Goal: Feedback & Contribution: Contribute content

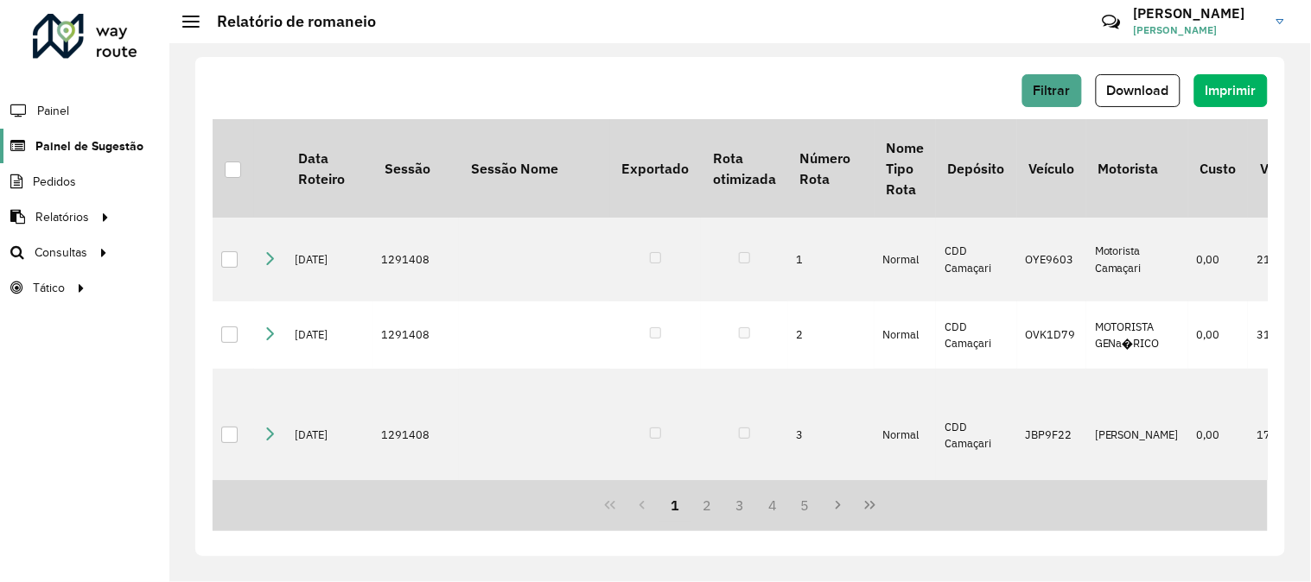
click at [106, 151] on span "Painel de Sugestão" at bounding box center [89, 146] width 108 height 18
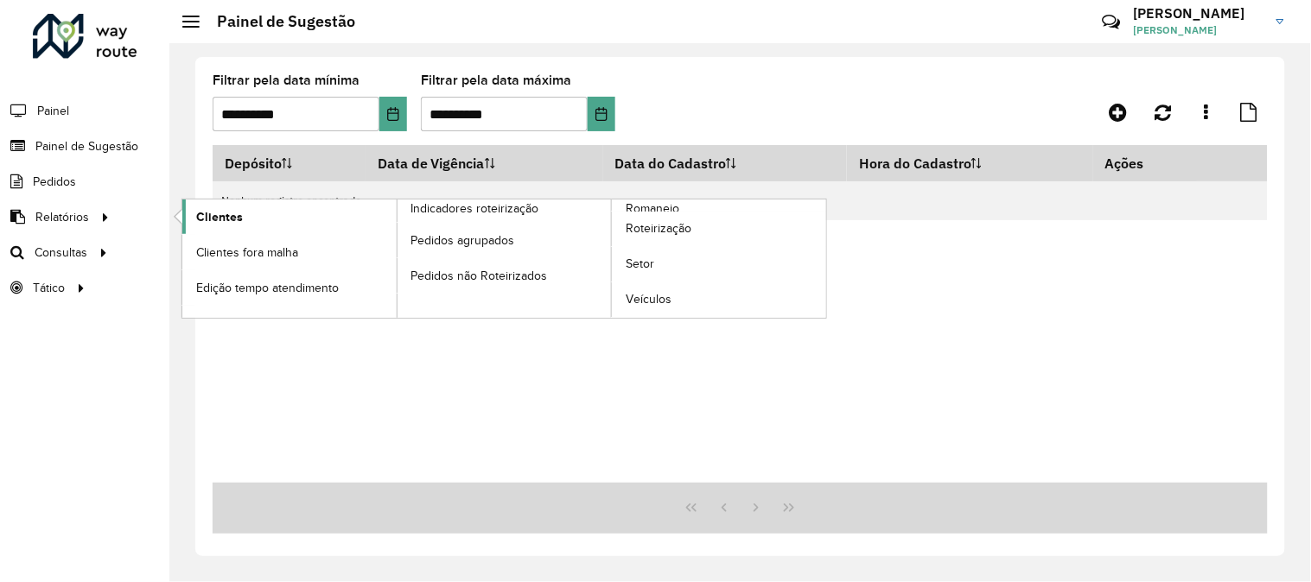
click at [255, 214] on link "Clientes" at bounding box center [289, 217] width 214 height 35
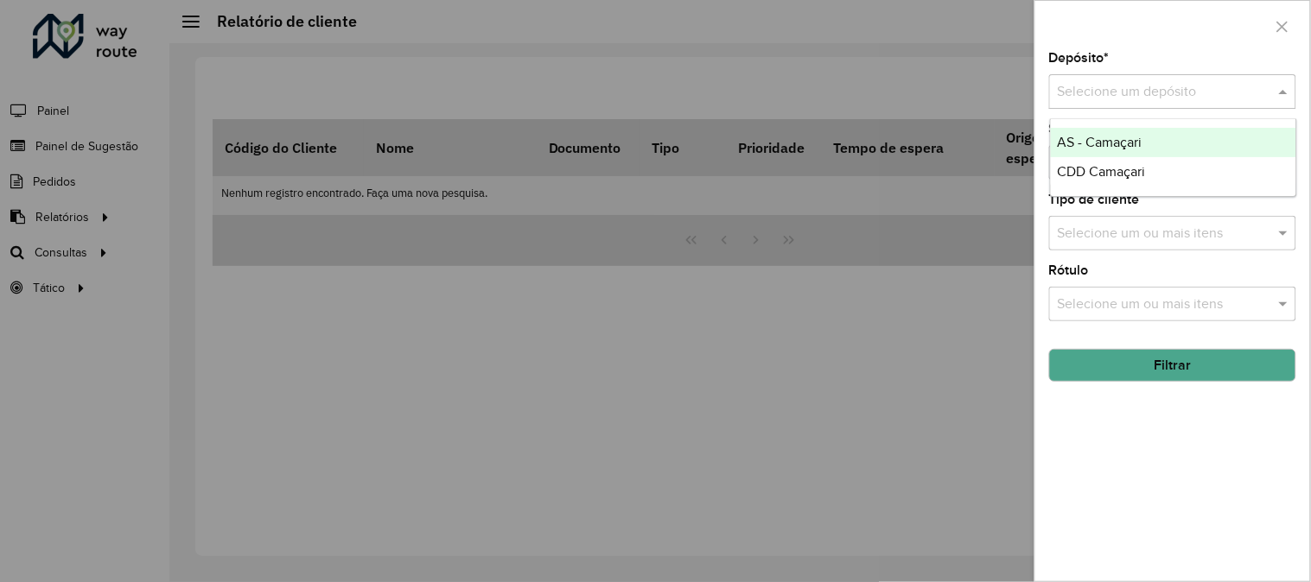
click at [1128, 86] on input "text" at bounding box center [1155, 92] width 195 height 21
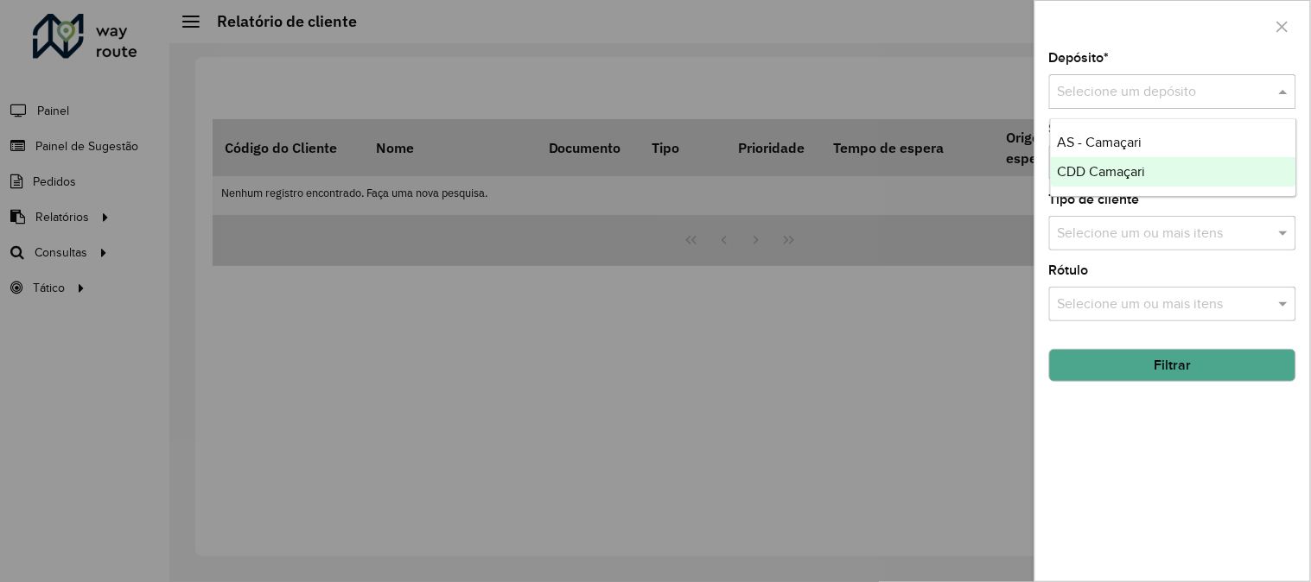
click at [1093, 173] on span "CDD Camaçari" at bounding box center [1102, 171] width 88 height 15
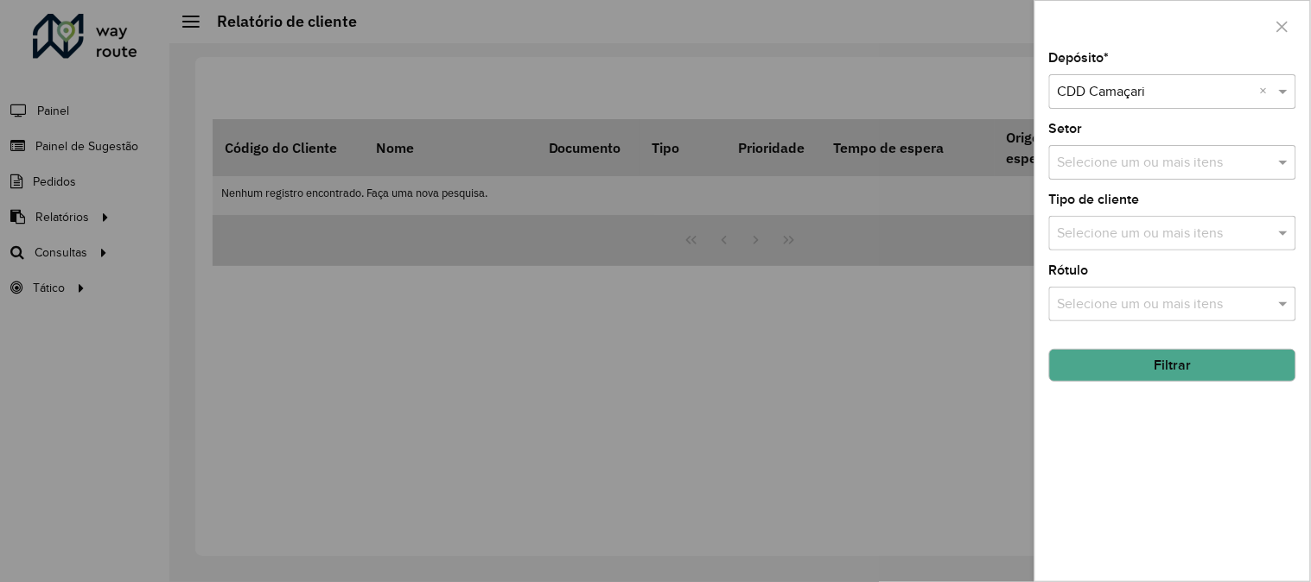
click at [1191, 368] on button "Filtrar" at bounding box center [1172, 365] width 247 height 33
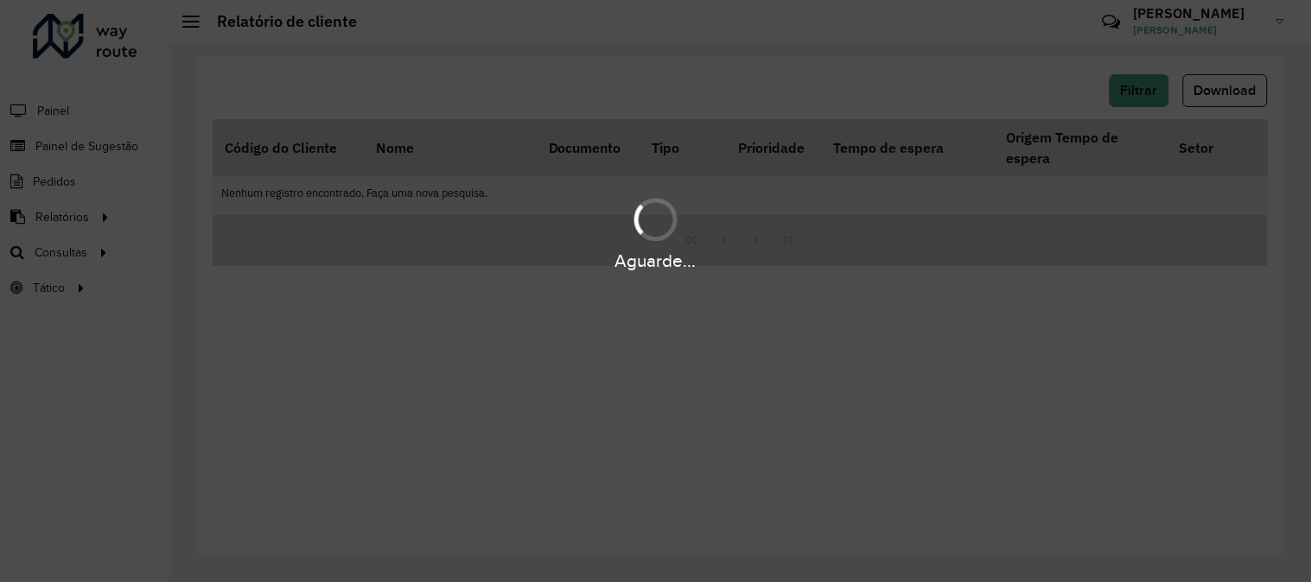
click at [1191, 368] on div "Aguarde..." at bounding box center [655, 291] width 1311 height 582
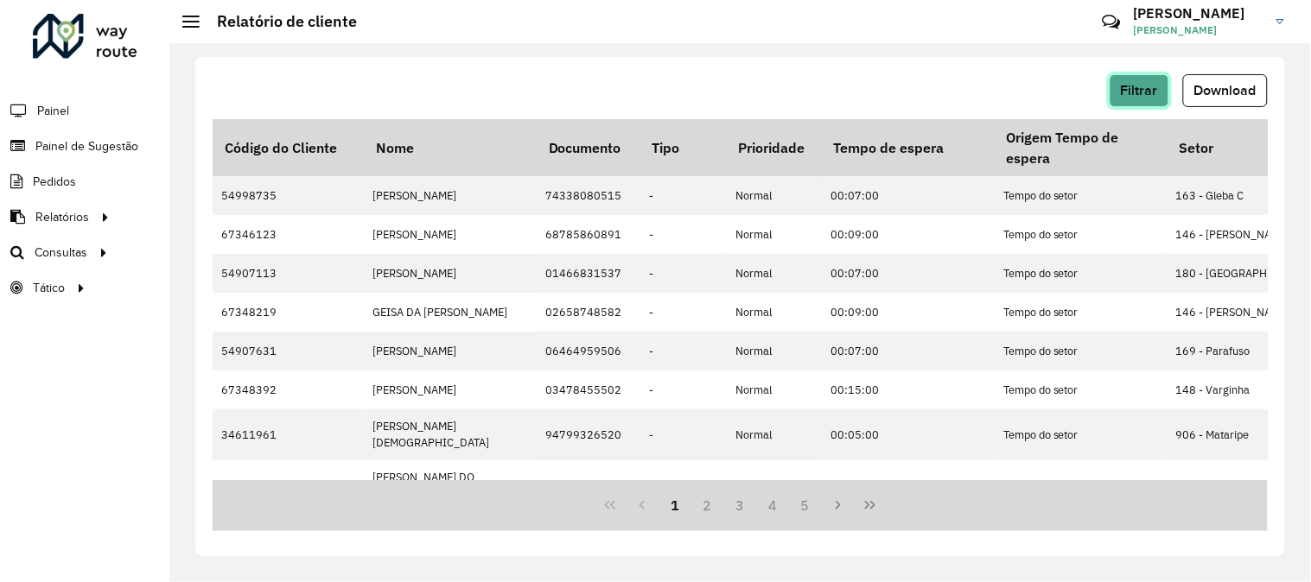
click at [1135, 96] on span "Filtrar" at bounding box center [1139, 90] width 37 height 15
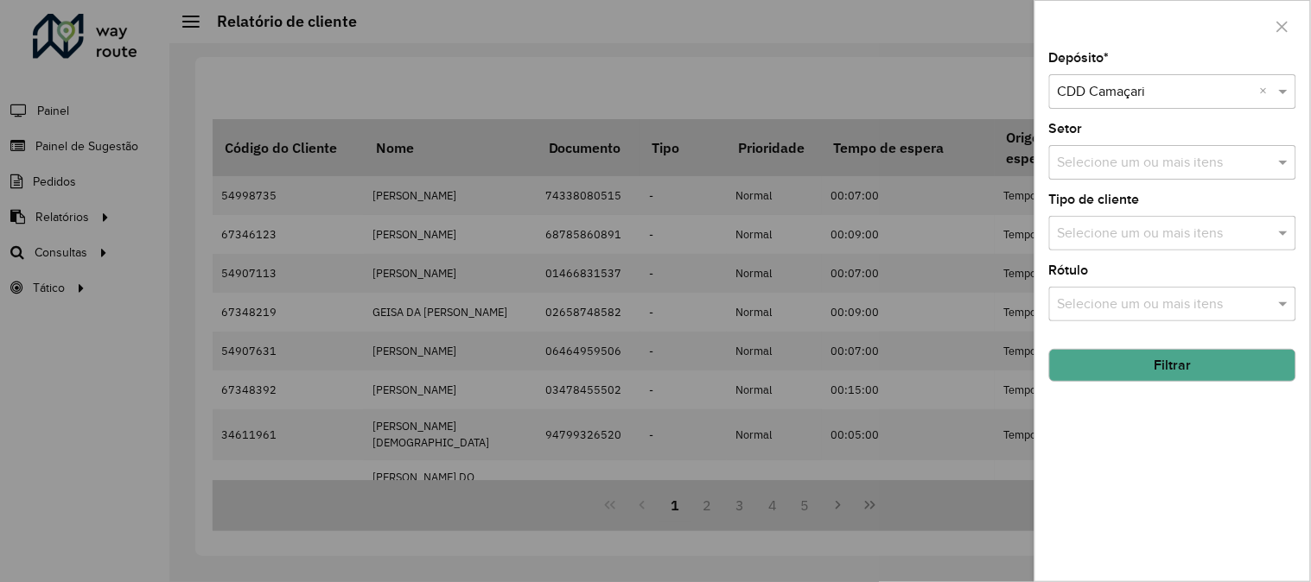
click at [939, 235] on div at bounding box center [655, 291] width 1311 height 582
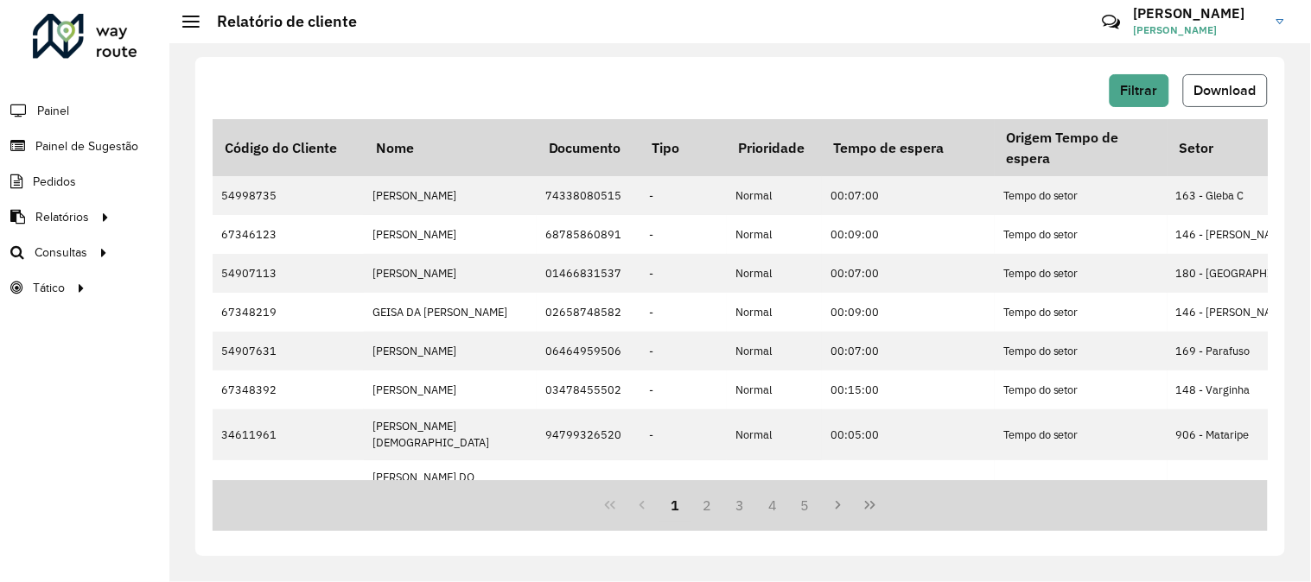
click at [1229, 87] on span "Download" at bounding box center [1225, 90] width 62 height 15
click at [102, 148] on span "Painel de Sugestão" at bounding box center [89, 146] width 108 height 18
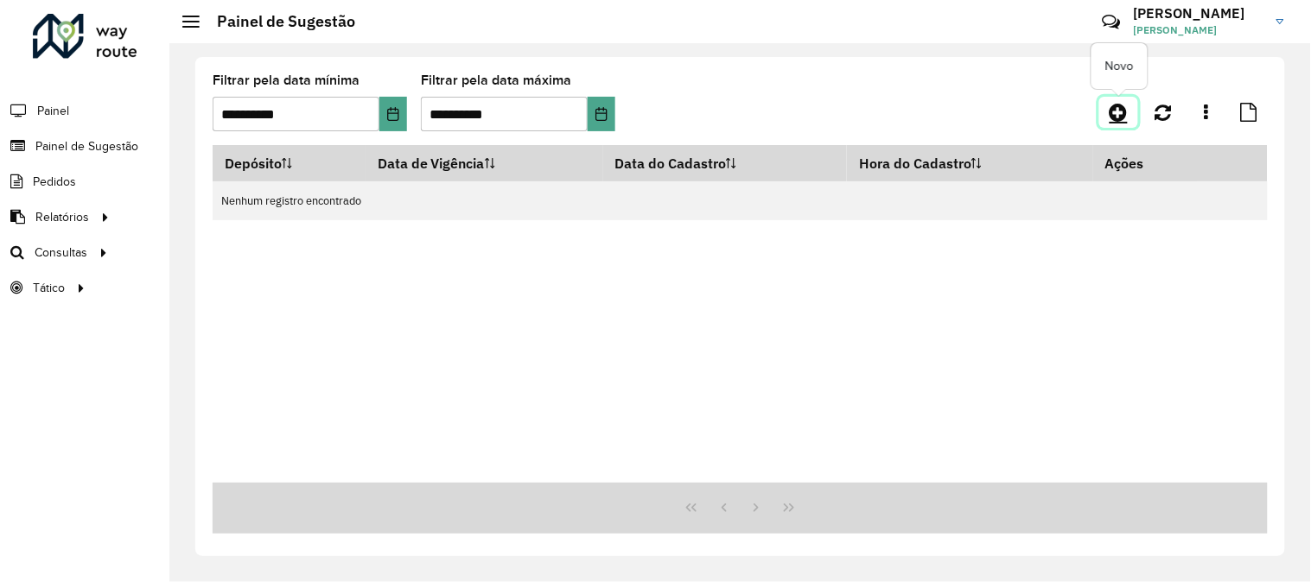
click at [1124, 113] on icon at bounding box center [1119, 112] width 18 height 21
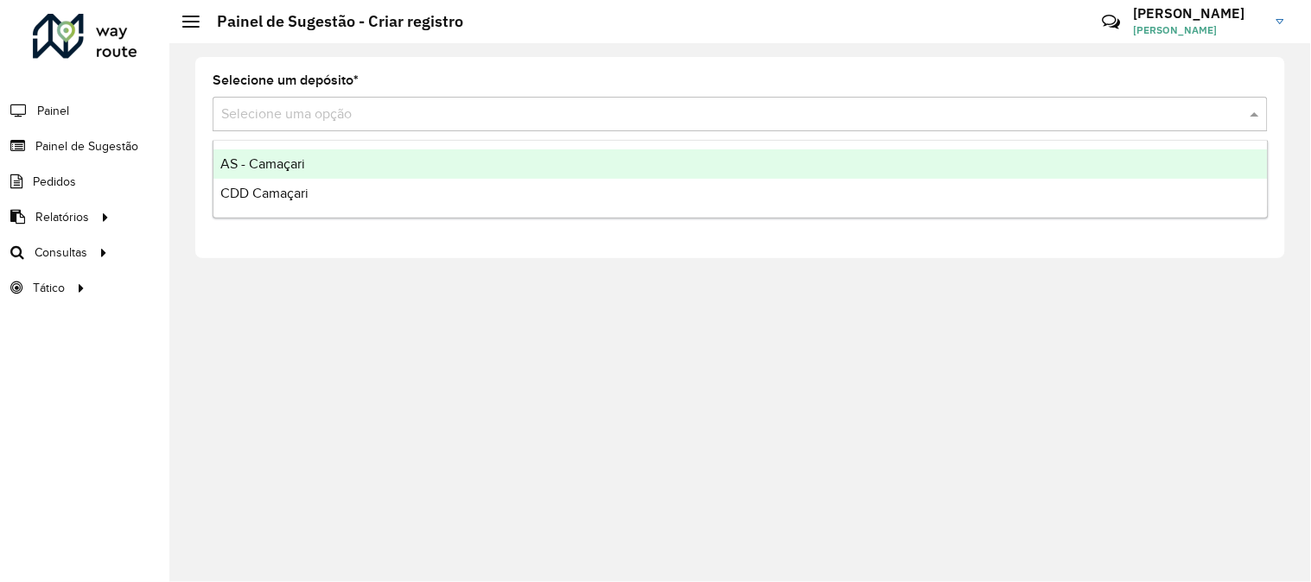
click at [390, 130] on div "Selecione uma opção" at bounding box center [740, 114] width 1055 height 35
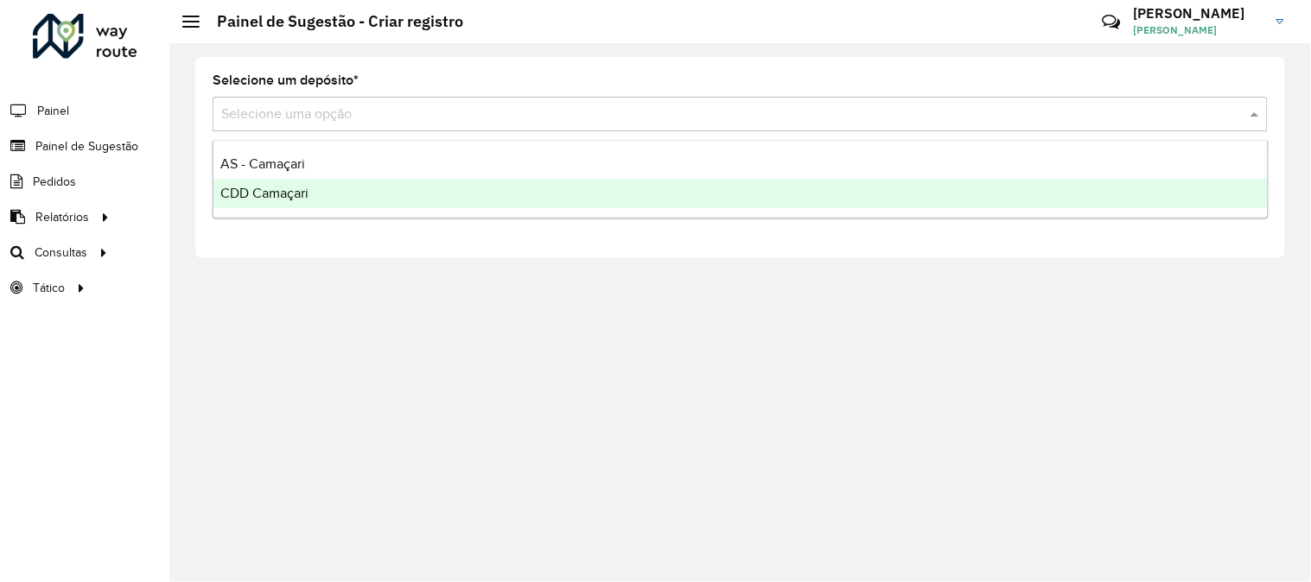
click at [337, 188] on div "CDD Camaçari" at bounding box center [740, 193] width 1054 height 29
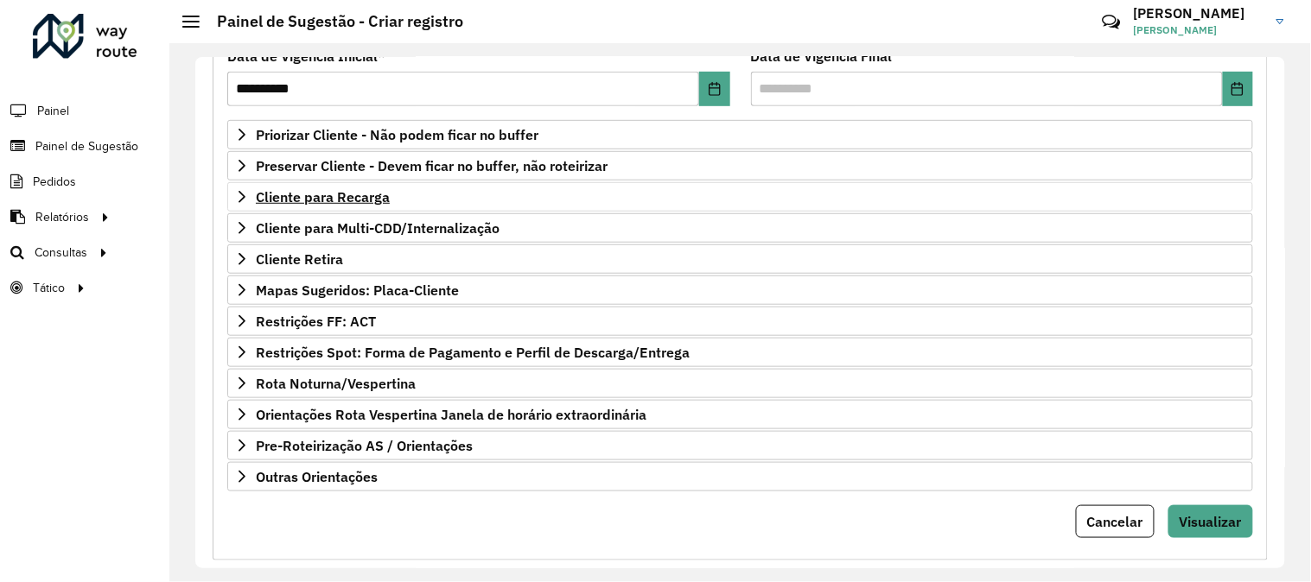
scroll to position [252, 0]
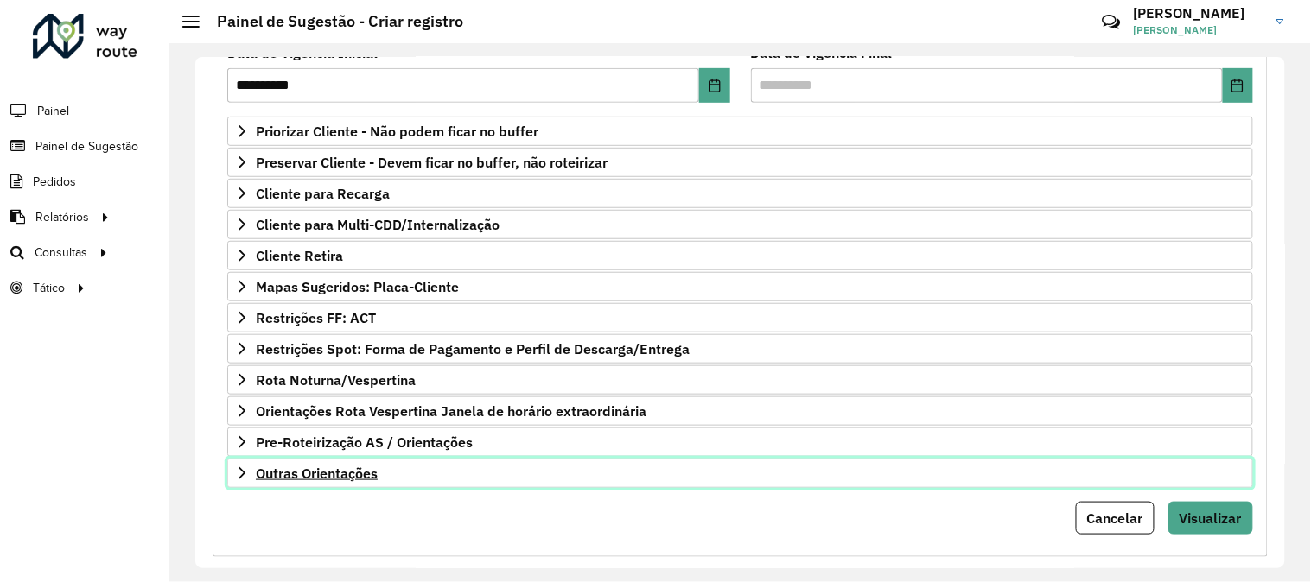
click at [316, 469] on span "Outras Orientações" at bounding box center [317, 474] width 122 height 14
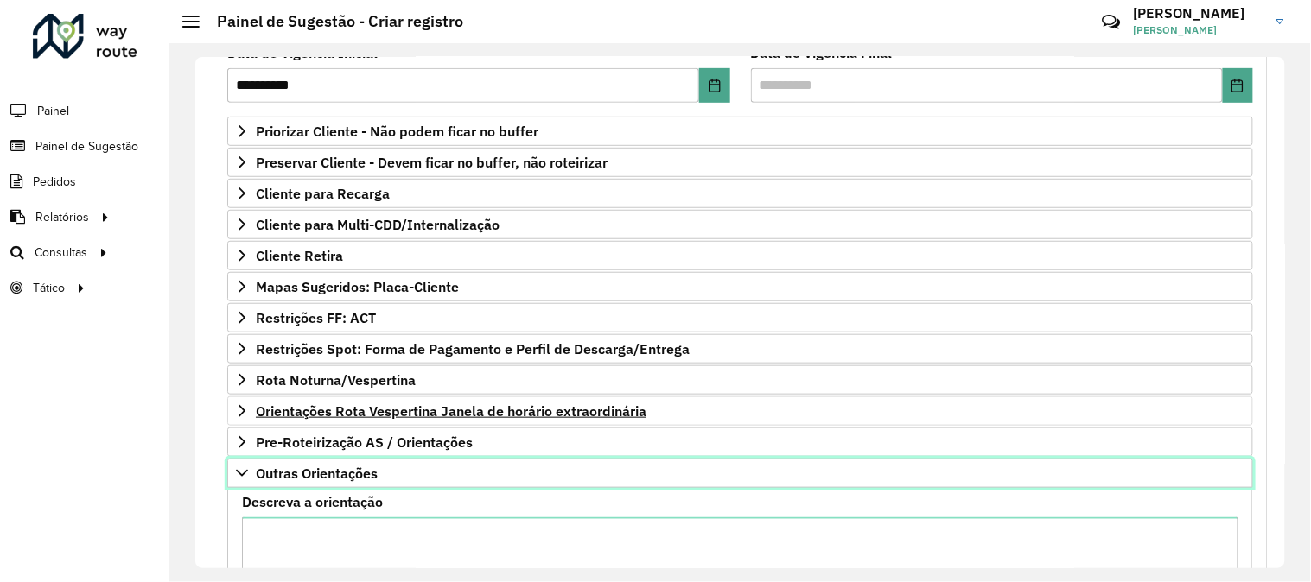
scroll to position [480, 0]
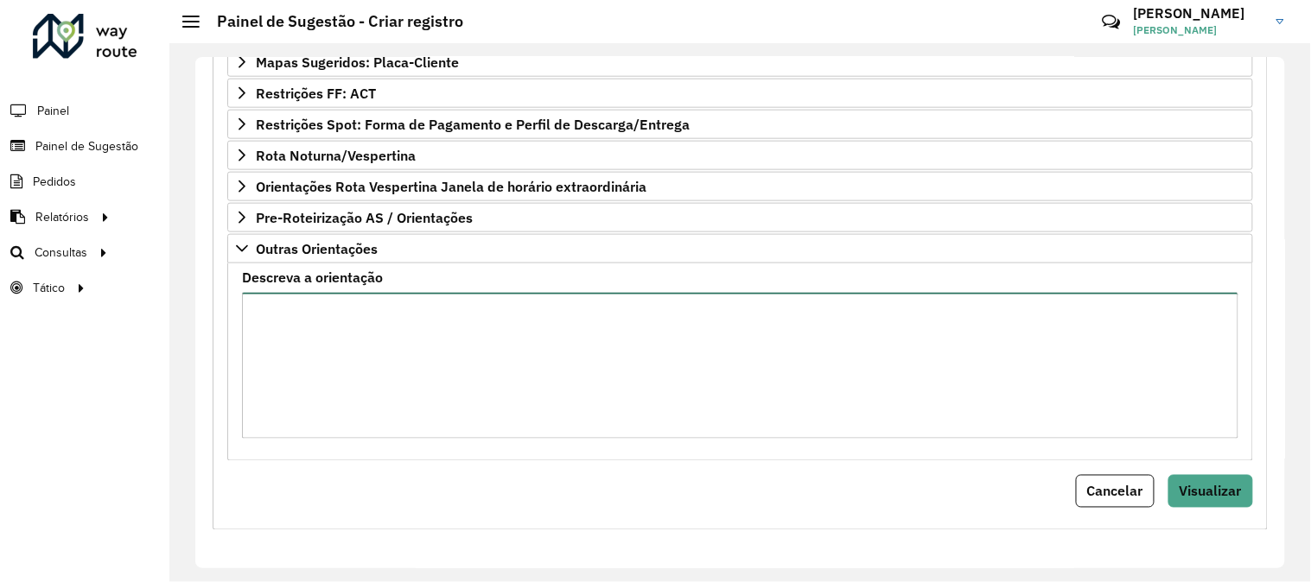
click at [467, 380] on textarea "Descreva a orientação" at bounding box center [740, 366] width 996 height 146
paste textarea "*****"
paste textarea "**********"
type textarea "**********"
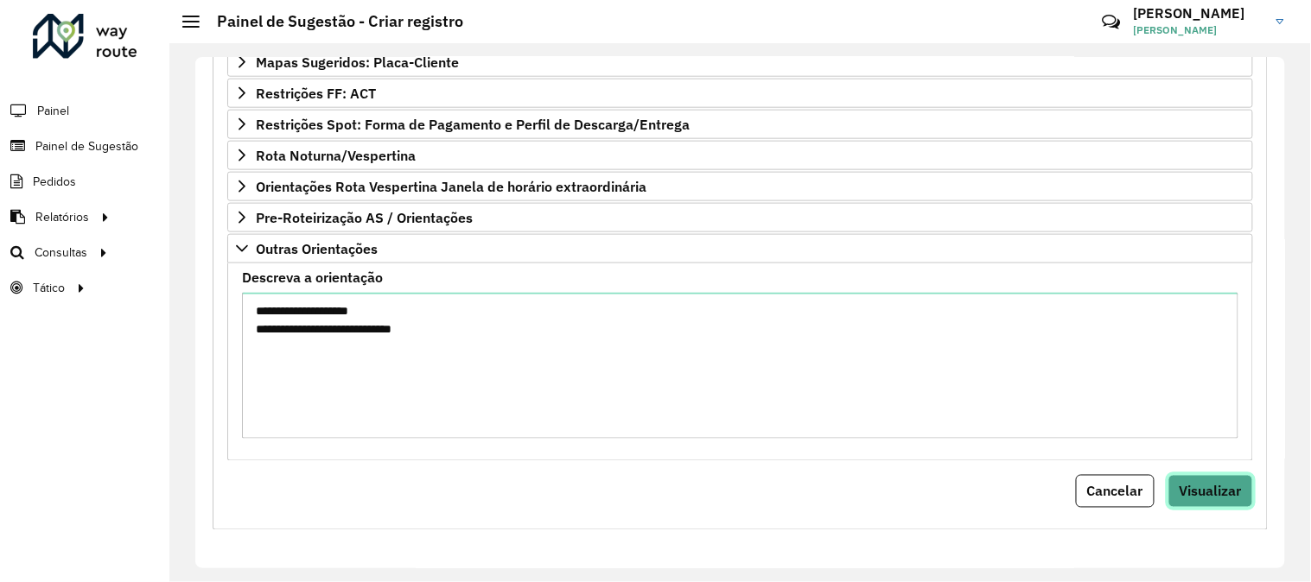
click at [1197, 489] on span "Visualizar" at bounding box center [1211, 491] width 62 height 17
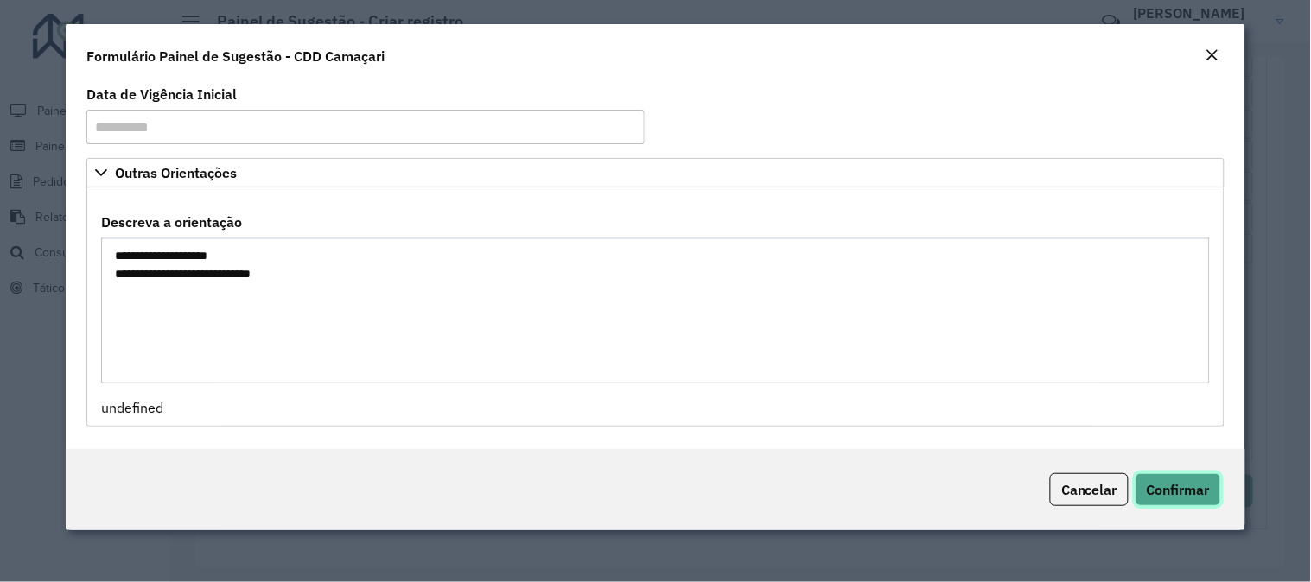
click at [1193, 495] on span "Confirmar" at bounding box center [1178, 489] width 63 height 17
